Goal: Find contact information: Find contact information

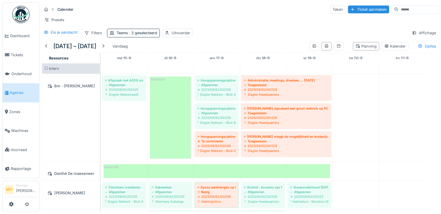
scroll to position [58, 0]
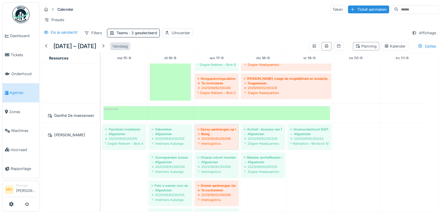
click at [125, 48] on div "Vandaag" at bounding box center [120, 46] width 20 height 8
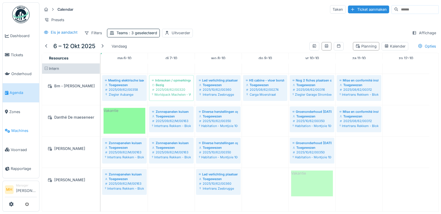
click at [23, 128] on span "Machines" at bounding box center [23, 131] width 25 height 6
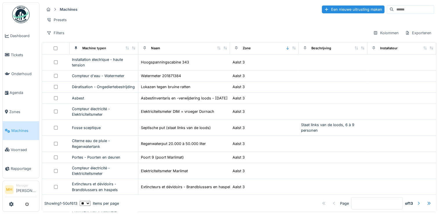
click at [393, 10] on input at bounding box center [413, 10] width 40 height 8
type input "********"
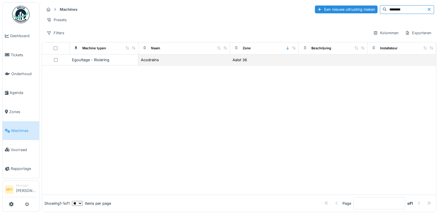
click at [87, 63] on div "Egouttage - Riolering" at bounding box center [104, 60] width 64 height 6
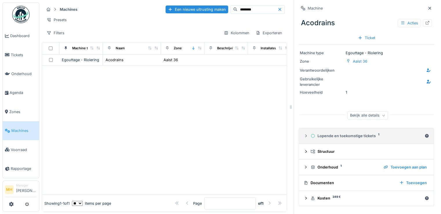
click at [356, 136] on div "Lopende en toekomstige tickets 1" at bounding box center [366, 136] width 112 height 6
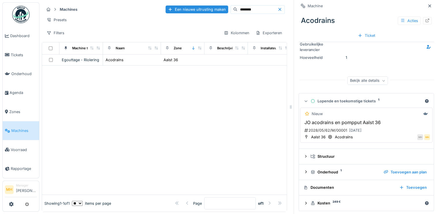
scroll to position [36, 0]
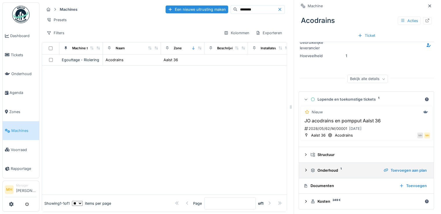
click at [324, 169] on div "Onderhoud 1" at bounding box center [344, 170] width 68 height 6
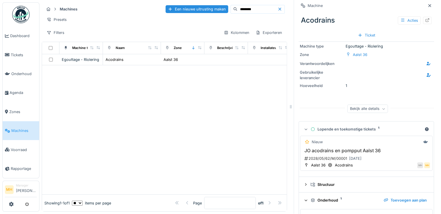
scroll to position [0, 0]
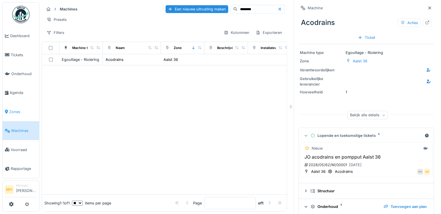
click at [16, 109] on span "Zones" at bounding box center [23, 112] width 28 height 6
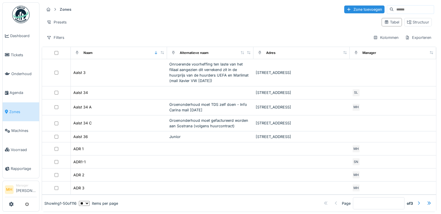
click at [393, 8] on input at bounding box center [413, 10] width 40 height 8
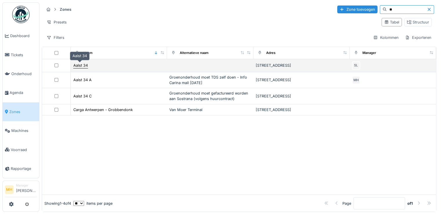
click at [85, 63] on div "Aalst 34" at bounding box center [80, 66] width 14 height 6
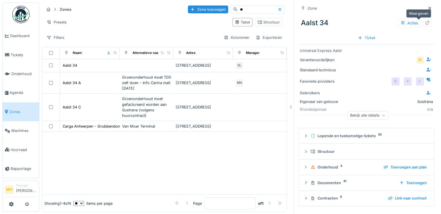
click at [425, 21] on icon at bounding box center [427, 23] width 4 height 4
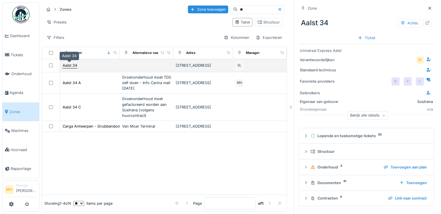
click at [72, 65] on div "Aalst 34" at bounding box center [70, 66] width 14 height 6
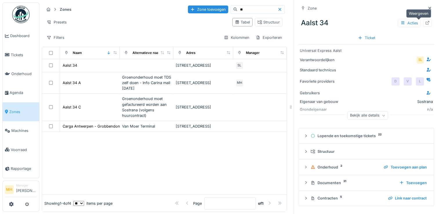
click at [425, 24] on icon at bounding box center [427, 23] width 4 height 4
drag, startPoint x: 238, startPoint y: 9, endPoint x: 207, endPoint y: 12, distance: 31.1
click at [207, 12] on div "Zone toevoegen **" at bounding box center [236, 9] width 97 height 9
type input "*"
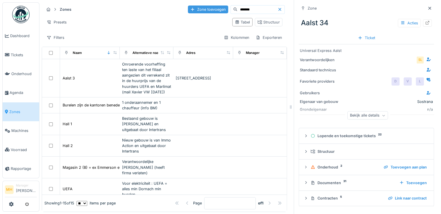
type input "*******"
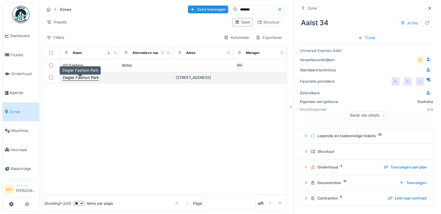
click at [81, 79] on div "Ziegler Fashion Park" at bounding box center [81, 78] width 36 height 6
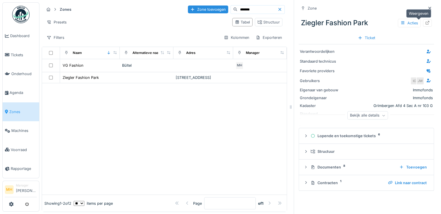
click at [425, 22] on icon at bounding box center [427, 23] width 5 height 4
click at [19, 128] on span "Machines" at bounding box center [23, 131] width 25 height 6
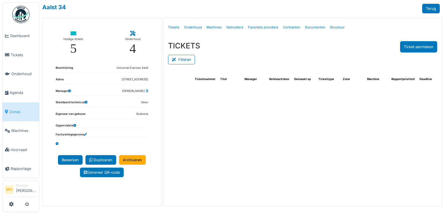
select select "***"
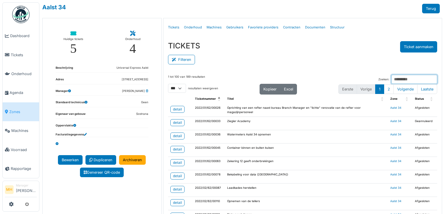
click at [391, 77] on input "Zoeken:" at bounding box center [414, 79] width 46 height 9
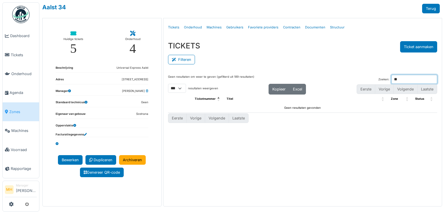
type input "*"
click at [171, 26] on link "Tickets" at bounding box center [174, 28] width 16 height 14
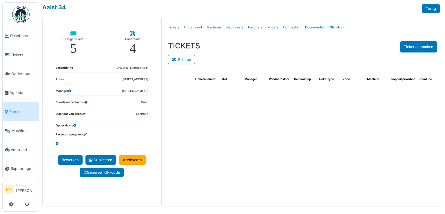
select select "***"
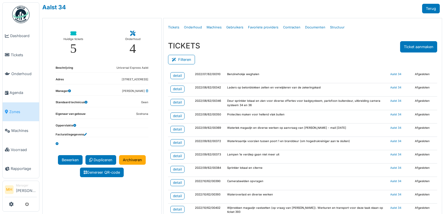
scroll to position [377, 0]
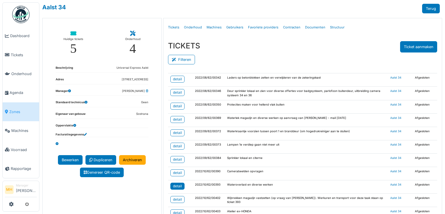
click at [177, 183] on div "detail" at bounding box center [177, 185] width 9 height 5
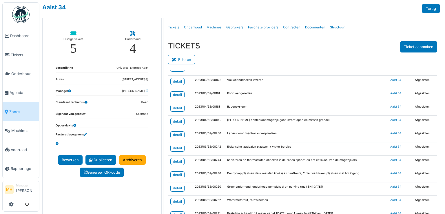
scroll to position [811, 0]
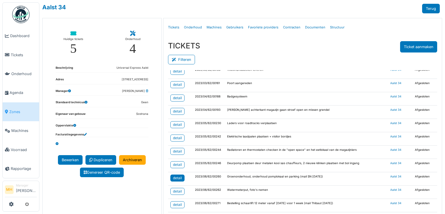
click at [177, 175] on div "detail" at bounding box center [177, 177] width 9 height 5
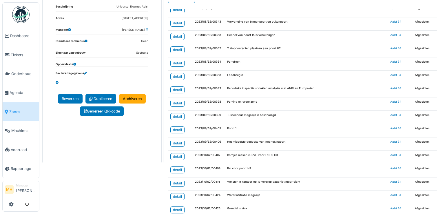
scroll to position [62, 0]
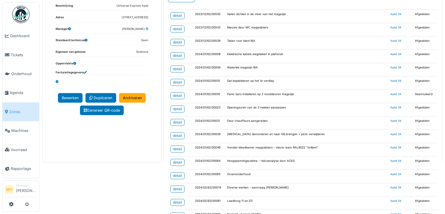
scroll to position [29, 0]
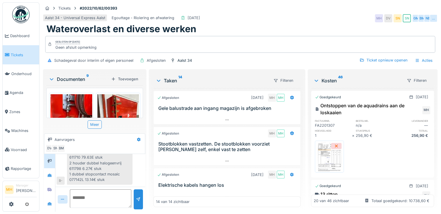
click at [333, 157] on img at bounding box center [329, 156] width 26 height 29
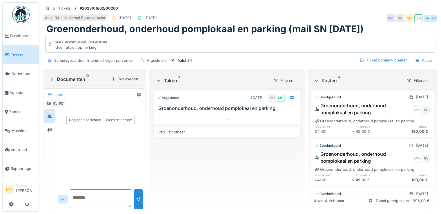
click at [20, 189] on li "Manager [PERSON_NAME]" at bounding box center [26, 189] width 21 height 12
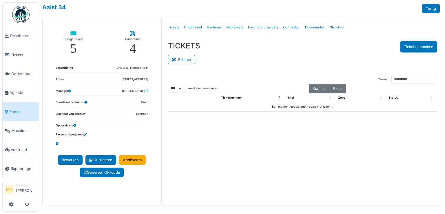
select select "***"
click at [185, 58] on button "Filteren" at bounding box center [181, 60] width 27 height 10
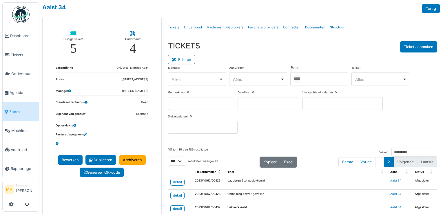
click at [326, 77] on div at bounding box center [319, 79] width 58 height 14
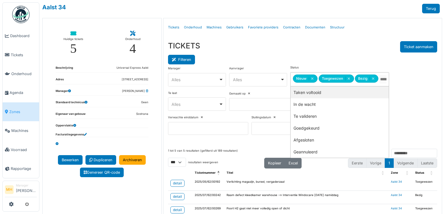
drag, startPoint x: 186, startPoint y: 57, endPoint x: 188, endPoint y: 61, distance: 3.5
click at [186, 57] on button "Filteren" at bounding box center [181, 60] width 27 height 10
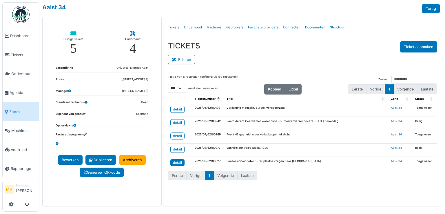
click at [181, 160] on div "detail" at bounding box center [177, 162] width 9 height 5
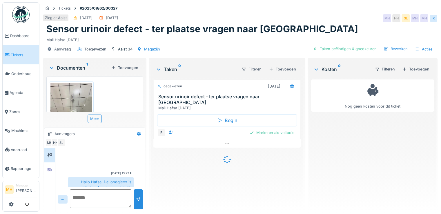
scroll to position [14, 0]
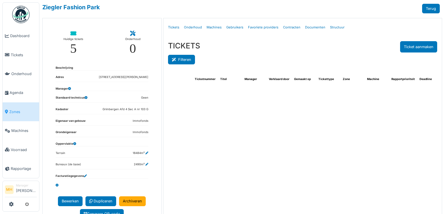
select select "***"
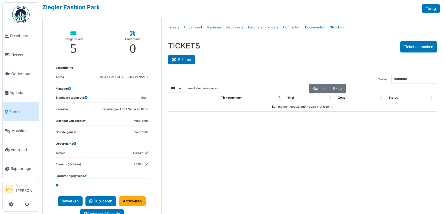
click at [183, 59] on button "Filteren" at bounding box center [181, 60] width 27 height 10
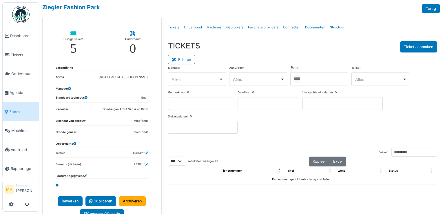
click at [313, 77] on div at bounding box center [319, 79] width 58 height 14
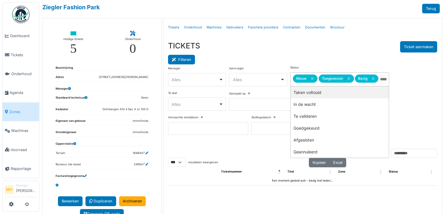
click at [184, 60] on button "Filteren" at bounding box center [181, 60] width 27 height 10
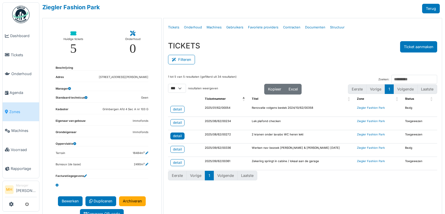
click at [174, 136] on div "detail" at bounding box center [177, 135] width 9 height 5
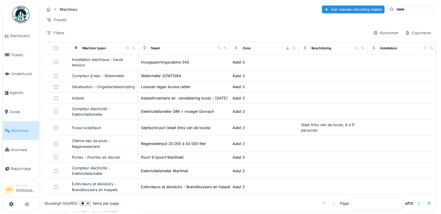
click at [395, 10] on input at bounding box center [413, 10] width 40 height 8
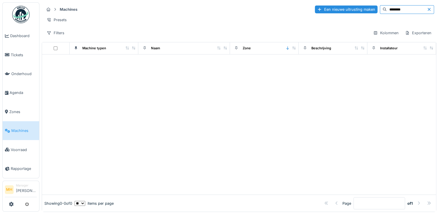
click at [386, 10] on input "********" at bounding box center [406, 10] width 40 height 8
type input "***"
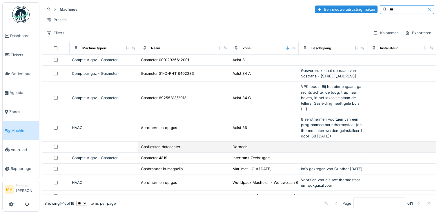
click at [177, 149] on div "Gasflessen datacenter" at bounding box center [183, 147] width 87 height 6
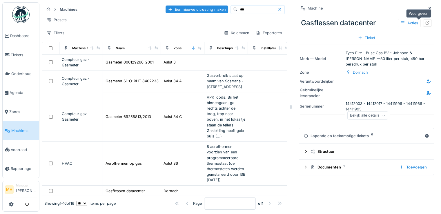
click at [425, 21] on icon at bounding box center [427, 23] width 5 height 4
click at [16, 109] on span "Zones" at bounding box center [23, 112] width 28 height 6
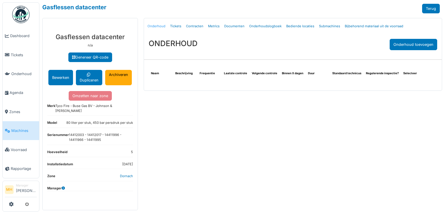
click at [156, 26] on link "Onderhoud" at bounding box center [156, 26] width 23 height 14
click at [176, 25] on link "Tickets" at bounding box center [176, 26] width 16 height 14
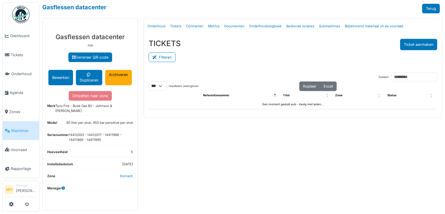
select select "***"
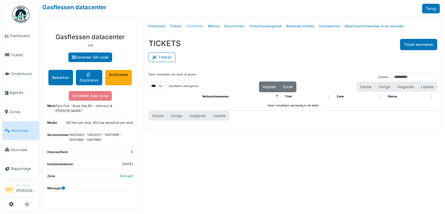
click at [191, 25] on link "Contracten" at bounding box center [195, 26] width 22 height 14
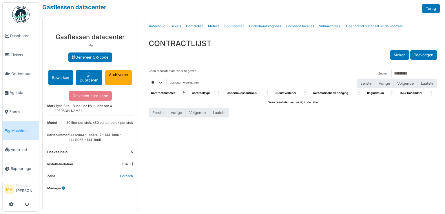
click at [232, 25] on link "Documenten" at bounding box center [234, 26] width 25 height 14
select select "***"
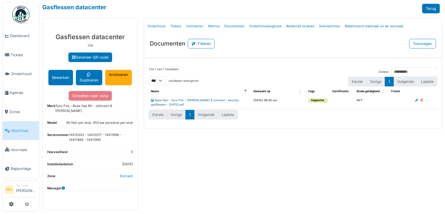
click at [176, 99] on link "Buse Gas - Tyco Fire - [PERSON_NAME] & Johnson - keuring gasflessen - [DATE].pdf" at bounding box center [194, 102] width 87 height 8
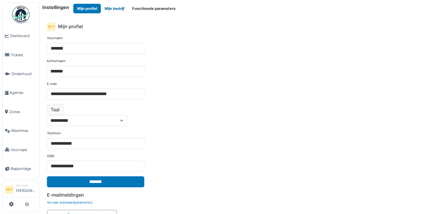
click at [118, 8] on button "Mijn bedrijf" at bounding box center [115, 9] width 28 height 10
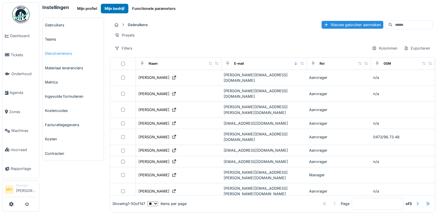
click at [55, 51] on link "Dienstverleners" at bounding box center [73, 53] width 61 height 14
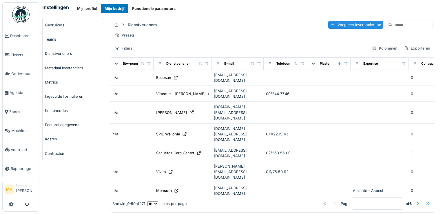
click at [392, 21] on input at bounding box center [412, 25] width 40 height 8
type input "***"
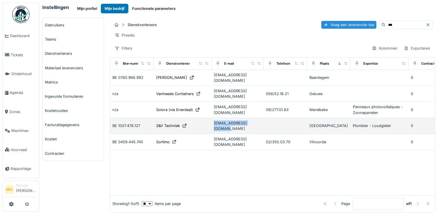
drag, startPoint x: 219, startPoint y: 115, endPoint x: 260, endPoint y: 114, distance: 41.1
click at [260, 118] on td "svtechniek@outlook.com" at bounding box center [237, 126] width 52 height 16
copy div "svtechniek@outlook.com"
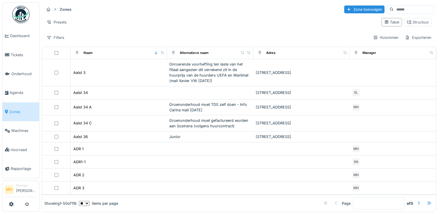
click at [393, 7] on input at bounding box center [413, 10] width 40 height 8
type input "******"
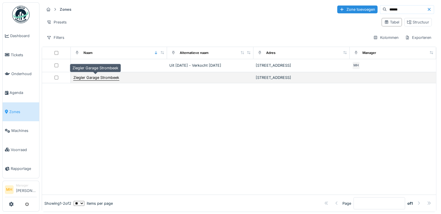
click at [115, 79] on div "Ziegler Garage Strombeek" at bounding box center [96, 78] width 46 height 6
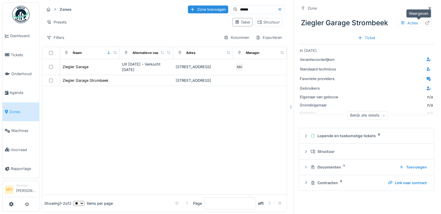
click at [425, 22] on icon at bounding box center [427, 23] width 5 height 4
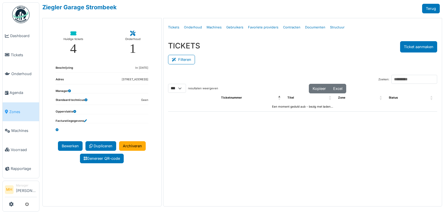
select select "***"
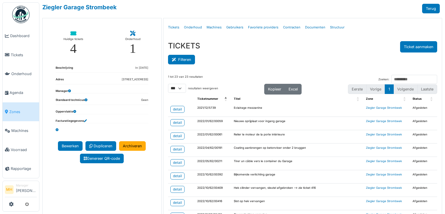
click at [186, 59] on button "Filteren" at bounding box center [181, 60] width 27 height 10
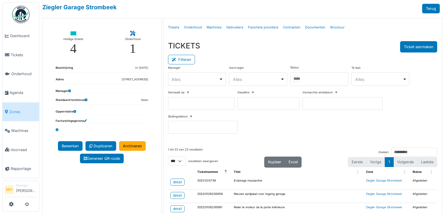
click at [310, 76] on div at bounding box center [319, 79] width 58 height 14
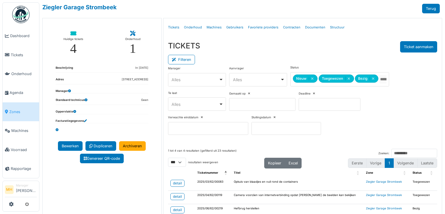
drag, startPoint x: 184, startPoint y: 60, endPoint x: 206, endPoint y: 70, distance: 23.6
click at [185, 60] on button "Filteren" at bounding box center [181, 60] width 27 height 10
